Goal: Information Seeking & Learning: Learn about a topic

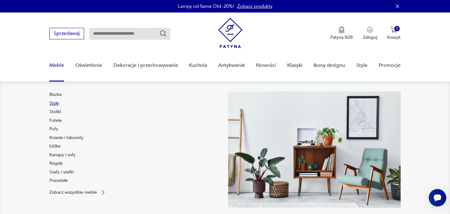
click at [55, 102] on link "Stoły" at bounding box center [54, 103] width 10 height 6
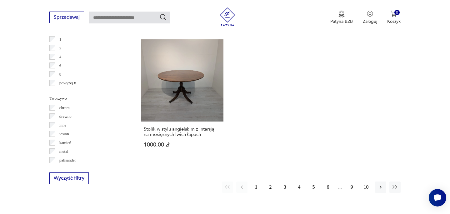
scroll to position [931, 0]
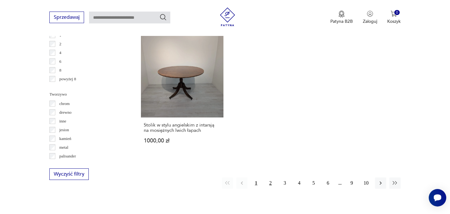
click at [270, 178] on button "2" at bounding box center [270, 183] width 11 height 11
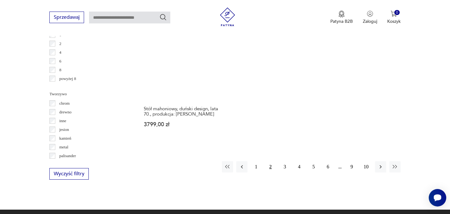
scroll to position [931, 0]
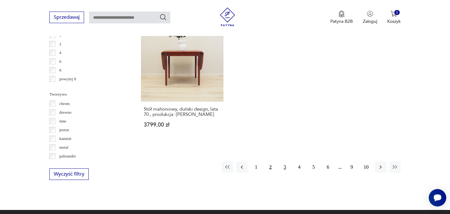
click at [283, 162] on button "3" at bounding box center [285, 167] width 11 height 11
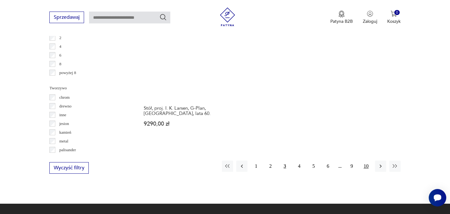
scroll to position [946, 0]
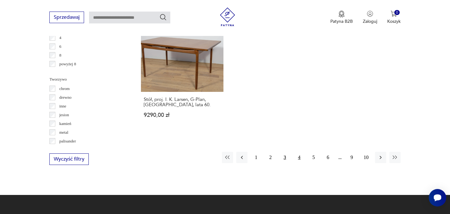
click at [300, 152] on button "4" at bounding box center [299, 157] width 11 height 11
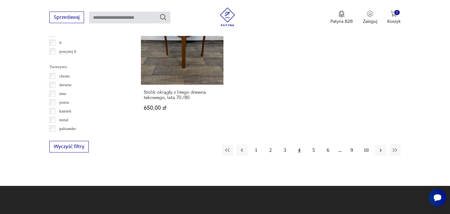
scroll to position [962, 0]
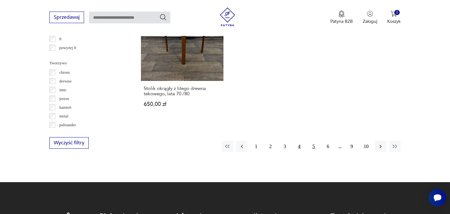
click at [314, 141] on button "5" at bounding box center [313, 146] width 11 height 11
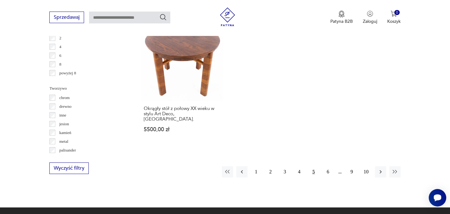
scroll to position [938, 0]
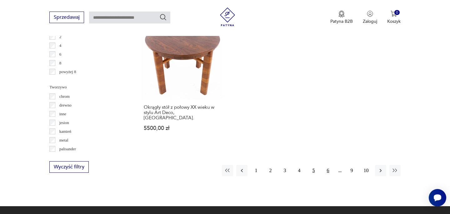
click at [330, 165] on button "6" at bounding box center [328, 170] width 11 height 11
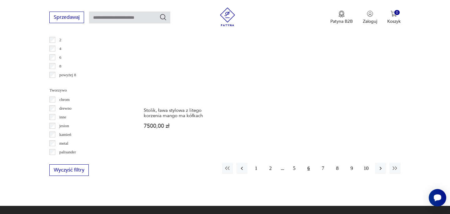
scroll to position [943, 0]
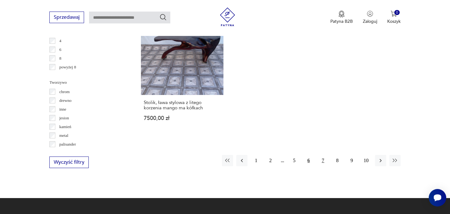
click at [324, 155] on button "7" at bounding box center [323, 160] width 11 height 11
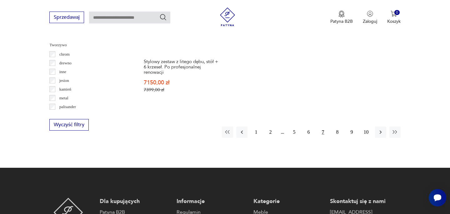
scroll to position [988, 0]
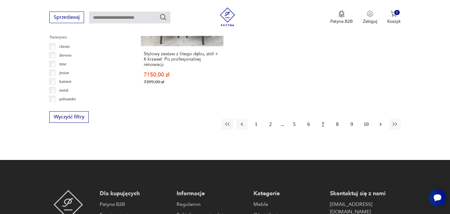
click at [381, 124] on icon "button" at bounding box center [381, 124] width 6 height 6
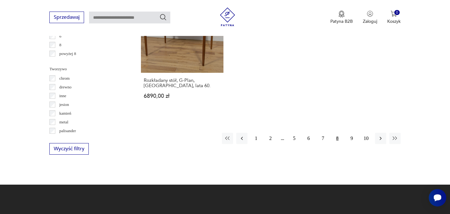
scroll to position [967, 0]
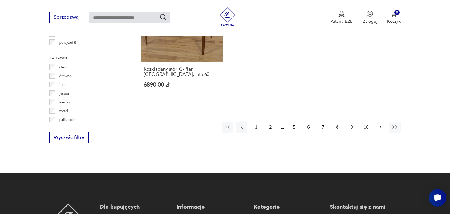
click at [377, 122] on button "button" at bounding box center [380, 127] width 11 height 11
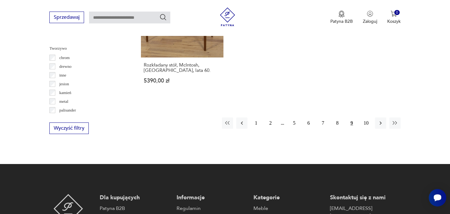
scroll to position [982, 0]
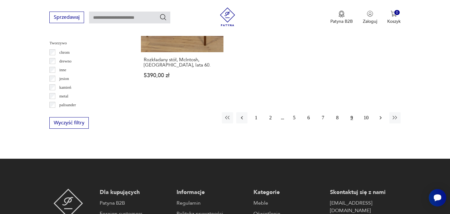
click at [378, 115] on icon "button" at bounding box center [381, 118] width 6 height 6
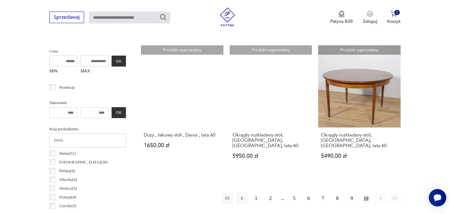
scroll to position [245, 0]
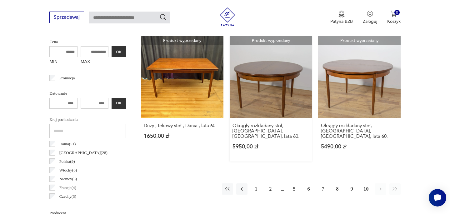
click at [276, 90] on link "Produkt wyprzedany Okrągły rozkładany stół, [GEOGRAPHIC_DATA], [GEOGRAPHIC_DATA…" at bounding box center [271, 99] width 82 height 126
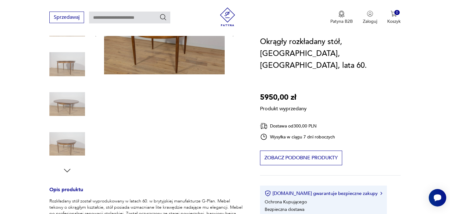
scroll to position [245, 0]
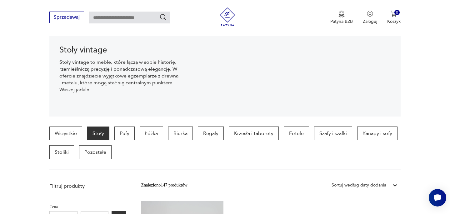
scroll to position [96, 0]
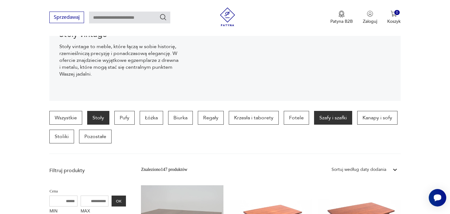
click at [328, 119] on p "Szafy i szafki" at bounding box center [333, 118] width 38 height 14
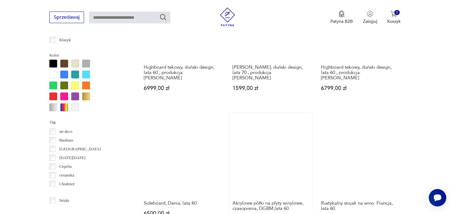
scroll to position [575, 0]
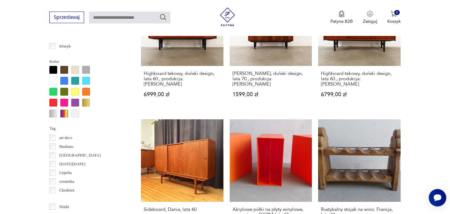
click at [53, 83] on div at bounding box center [53, 81] width 8 height 8
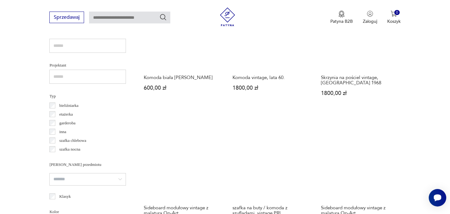
scroll to position [427, 0]
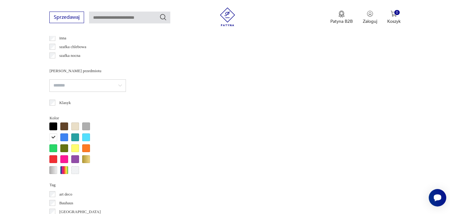
scroll to position [537, 0]
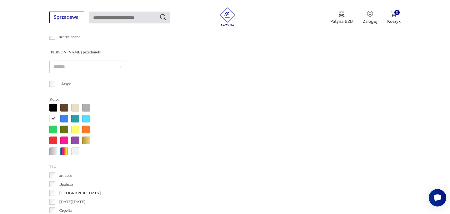
click at [55, 119] on div at bounding box center [53, 119] width 8 height 8
